Goal: Transaction & Acquisition: Download file/media

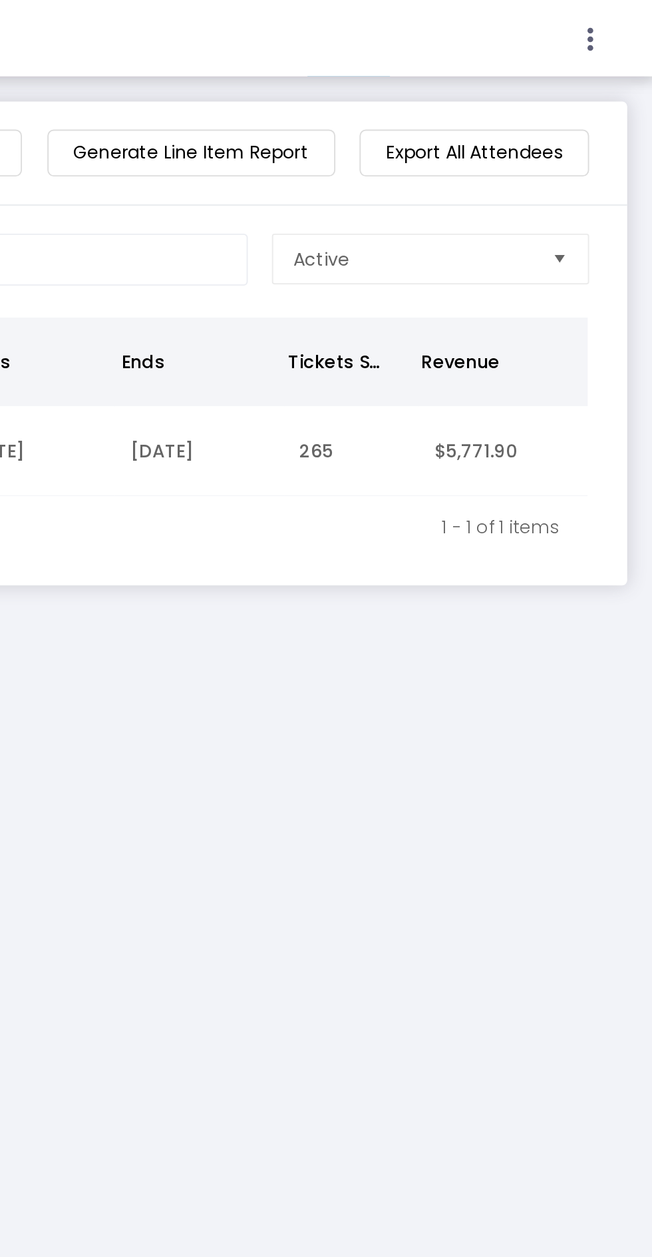
click at [625, 31] on div at bounding box center [481, 20] width 310 height 40
click at [617, 22] on icon at bounding box center [620, 21] width 12 height 17
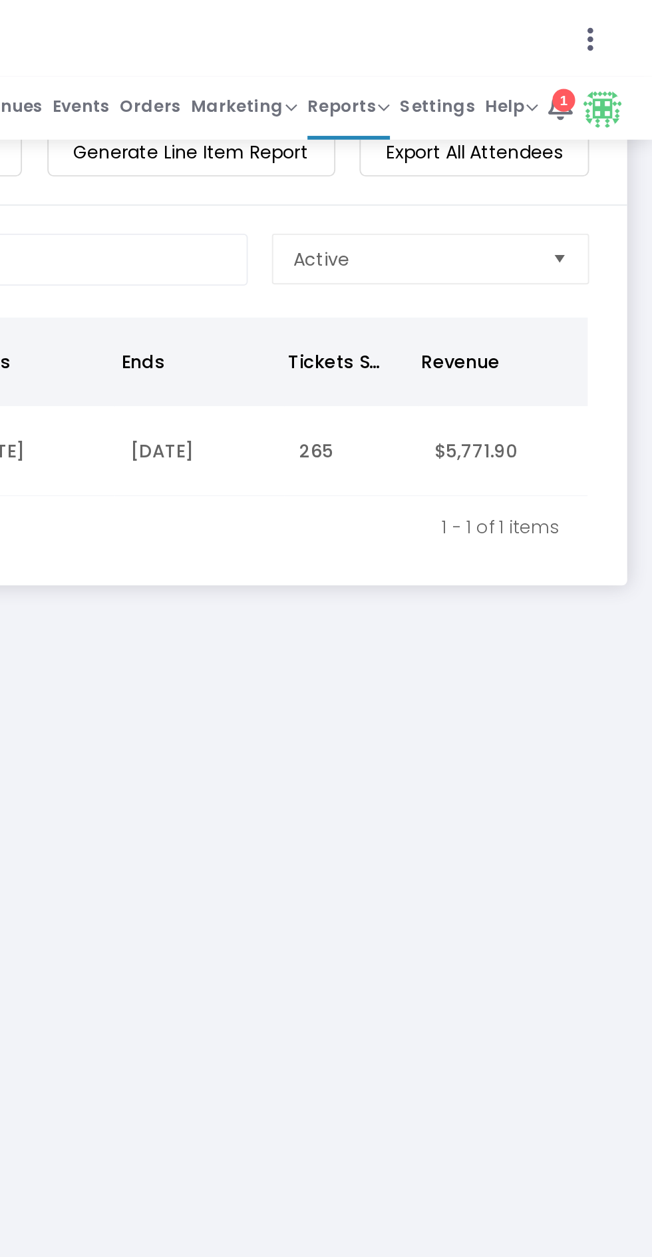
click at [494, 59] on span "Reports" at bounding box center [492, 55] width 43 height 13
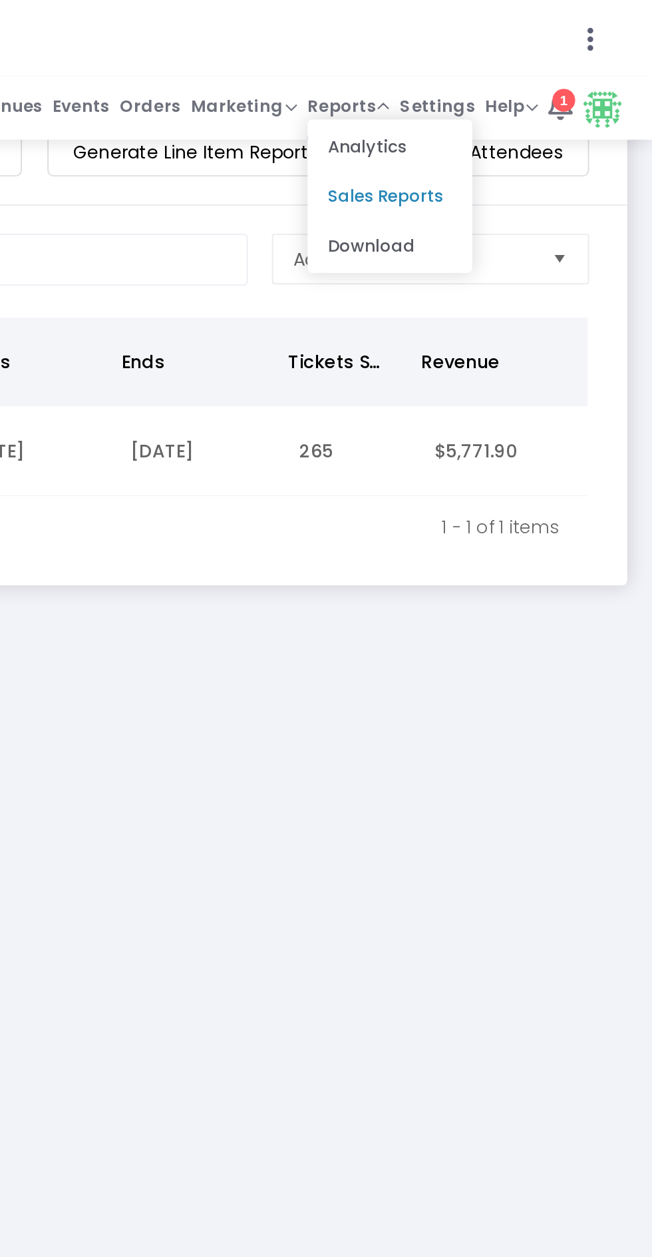
click at [520, 135] on li "Download" at bounding box center [514, 129] width 87 height 26
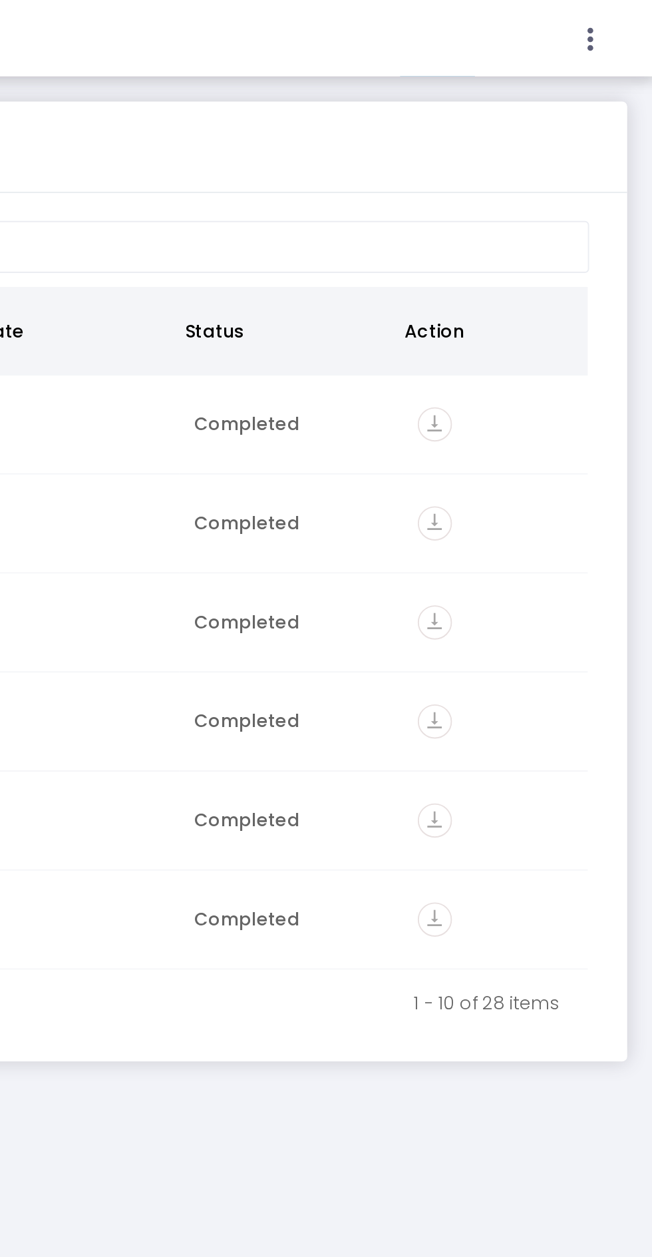
click at [521, 230] on div at bounding box center [326, 628] width 652 height 1257
click at [529, 220] on icon "vertical_align_bottom" at bounding box center [538, 223] width 18 height 18
